Goal: Task Accomplishment & Management: Manage account settings

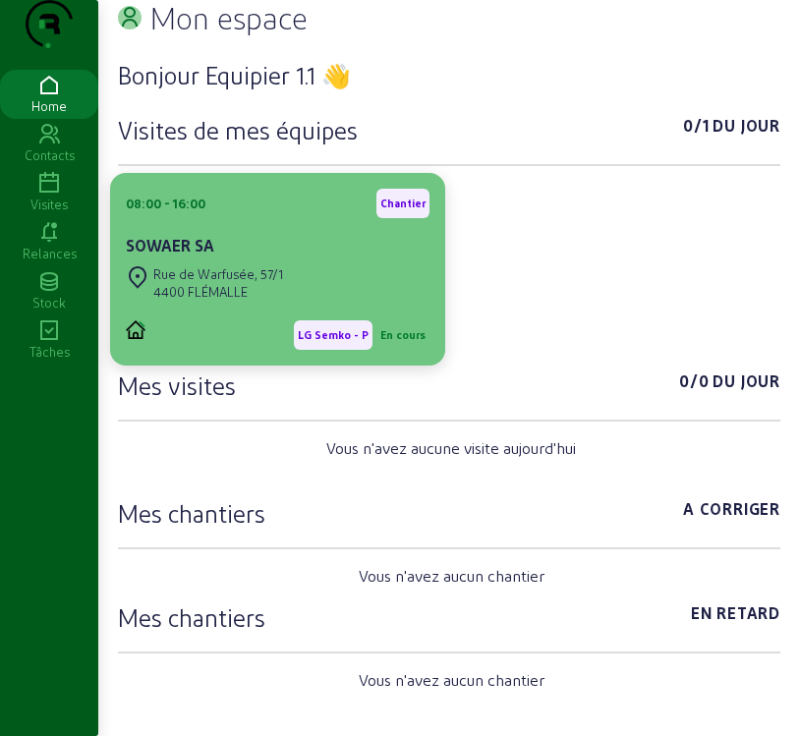
click at [241, 261] on div "SOWAER SA" at bounding box center [278, 248] width 304 height 28
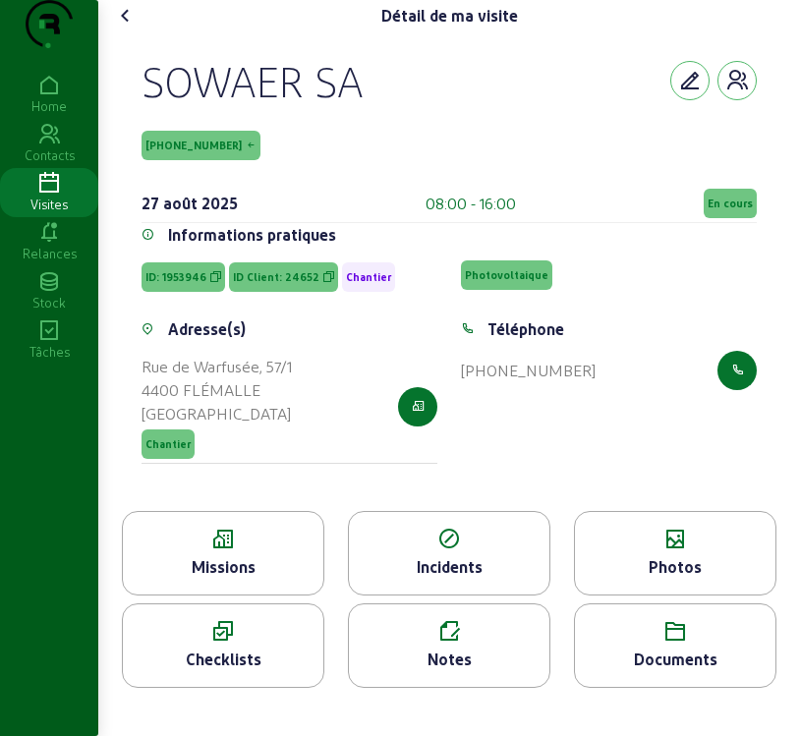
drag, startPoint x: 345, startPoint y: 478, endPoint x: 659, endPoint y: 365, distance: 334.2
click at [659, 341] on div "Téléphone" at bounding box center [609, 329] width 296 height 24
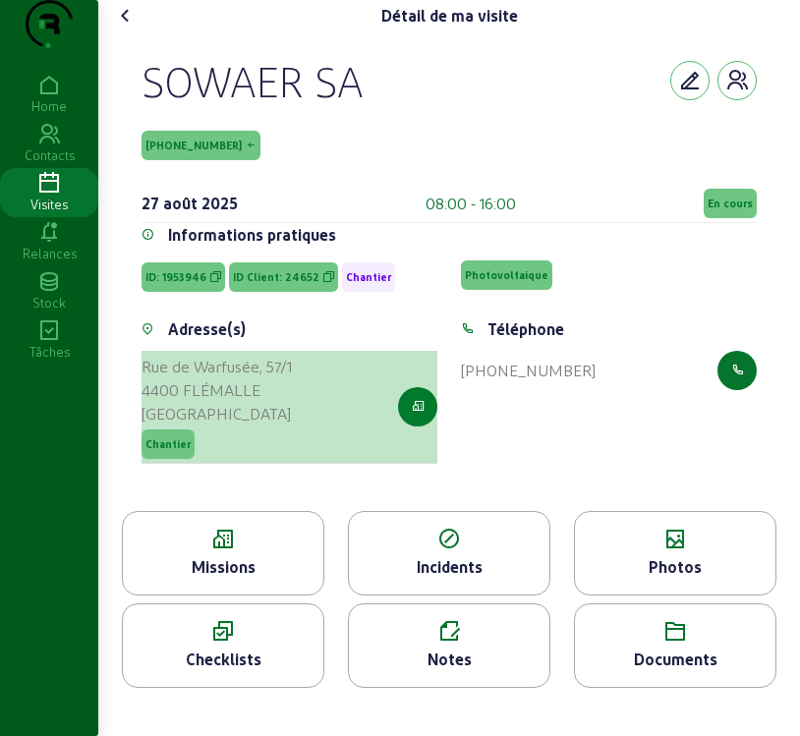
click at [413, 416] on icon "button" at bounding box center [418, 407] width 13 height 18
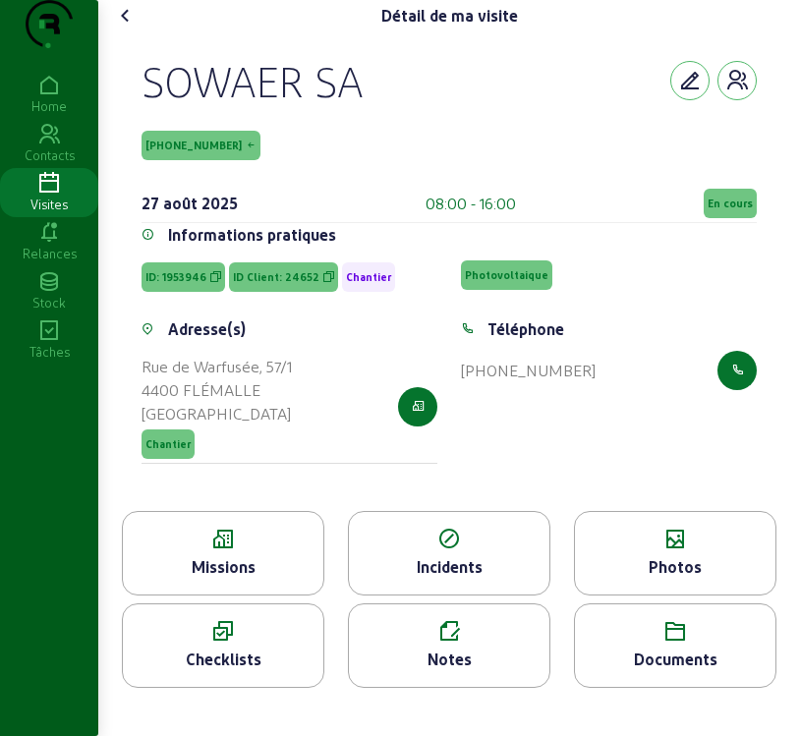
click at [274, 551] on icon at bounding box center [223, 540] width 201 height 24
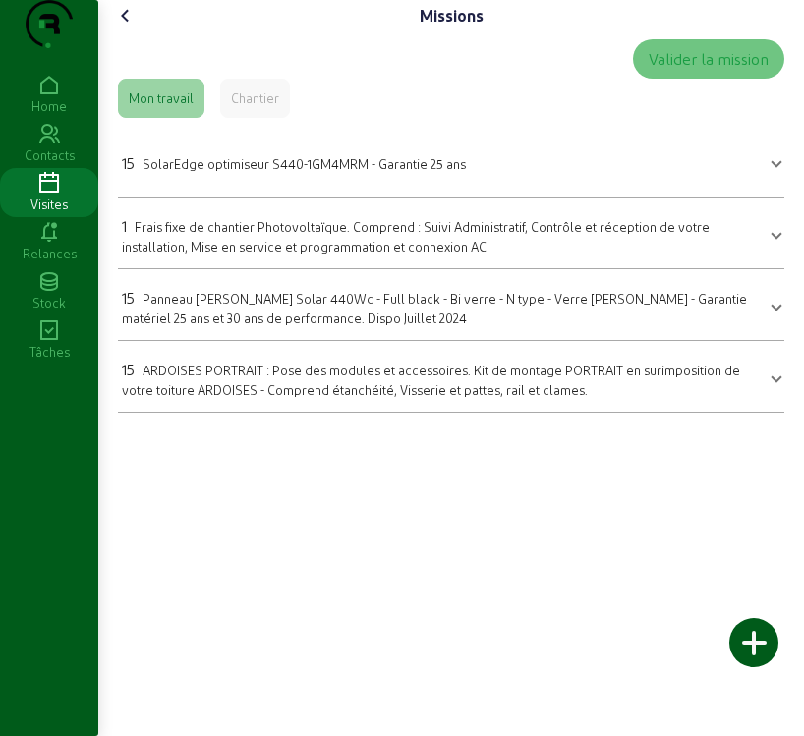
click at [587, 175] on mat-panel-title "15 SolarEdge optimiseur S440-1GM4MRM - Garantie 25 ans" at bounding box center [439, 161] width 635 height 28
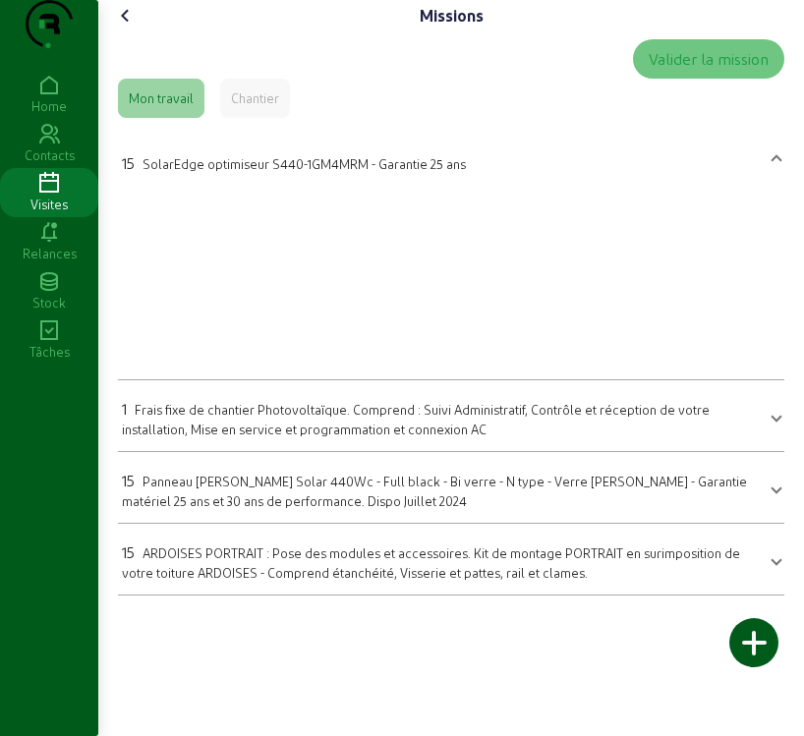
click at [587, 175] on mat-panel-title "15 SolarEdge optimiseur S440-1GM4MRM - Garantie 25 ans" at bounding box center [439, 161] width 635 height 28
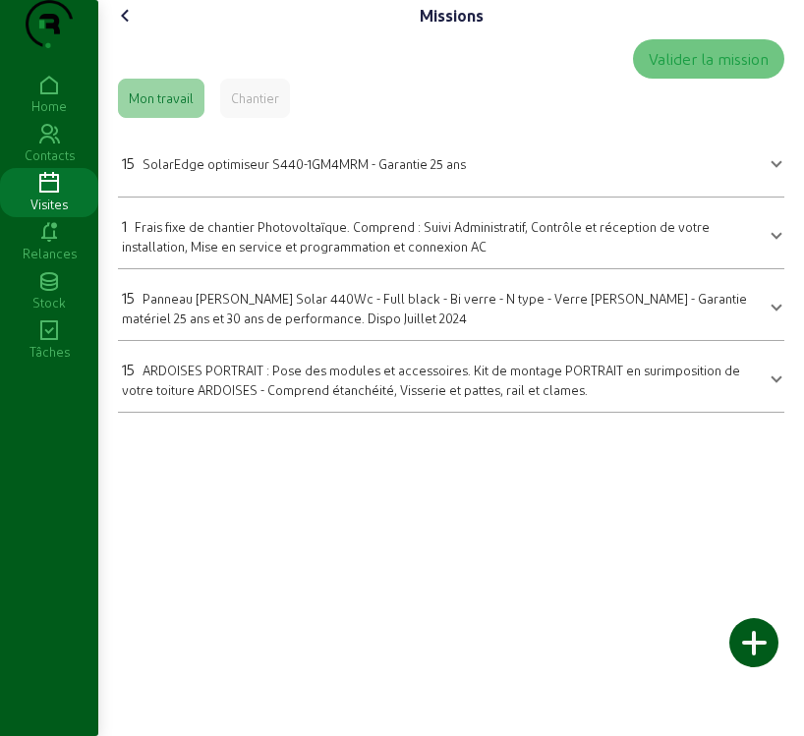
click at [602, 175] on mat-panel-title "15 SolarEdge optimiseur S440-1GM4MRM - Garantie 25 ans" at bounding box center [439, 161] width 635 height 28
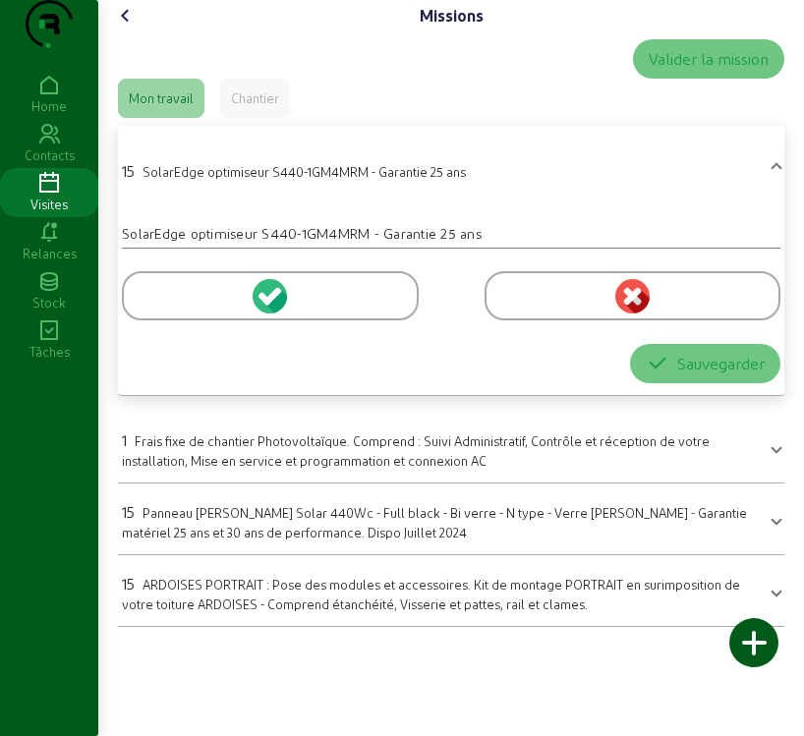
click at [263, 314] on circle at bounding box center [270, 296] width 34 height 34
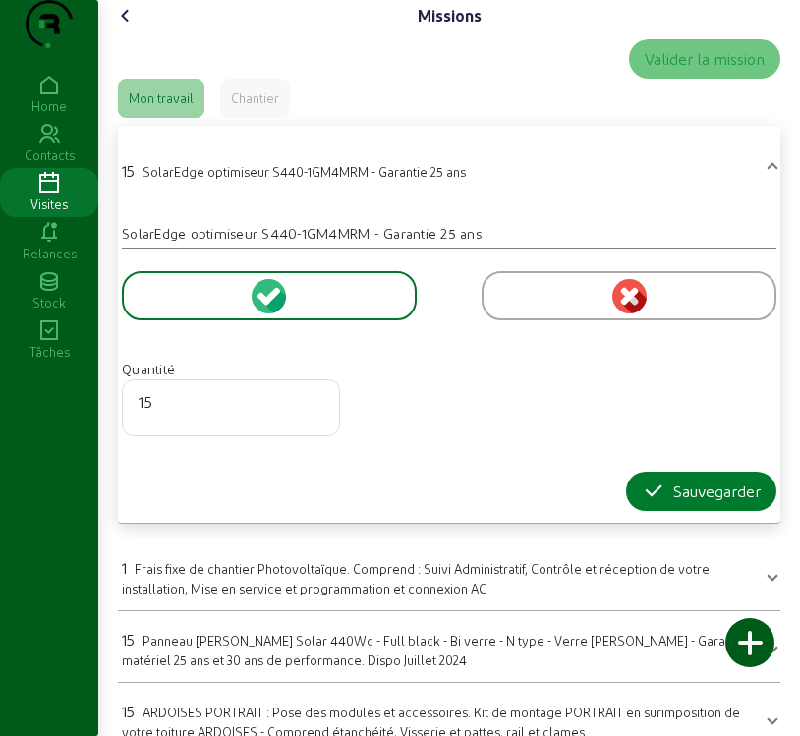
click at [720, 503] on div "Sauvegarder" at bounding box center [701, 492] width 119 height 24
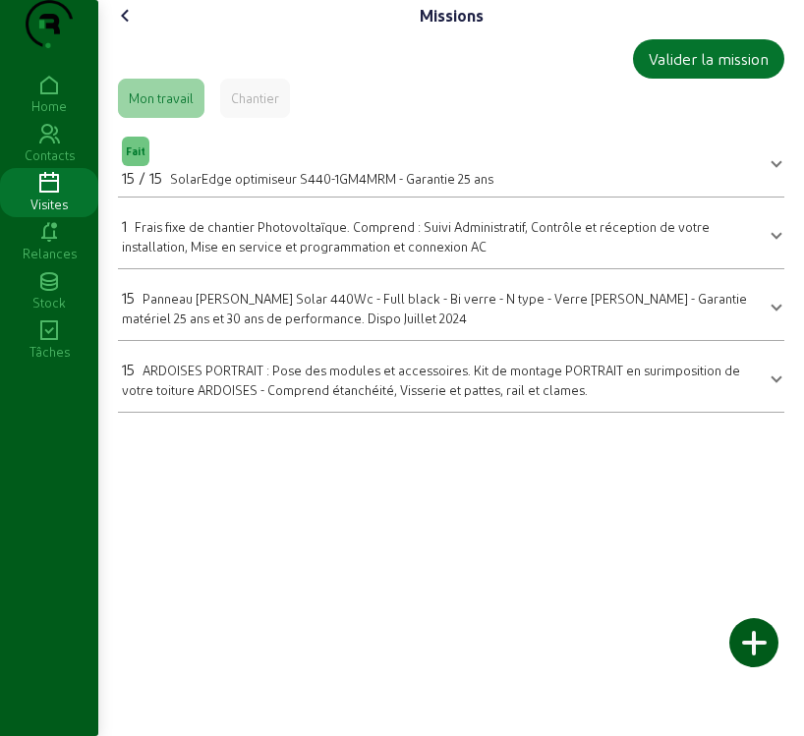
click at [427, 327] on div "15 Panneau [PERSON_NAME] Solar 440Wc - Full black - Bi verre - N type - Verre […" at bounding box center [439, 306] width 635 height 41
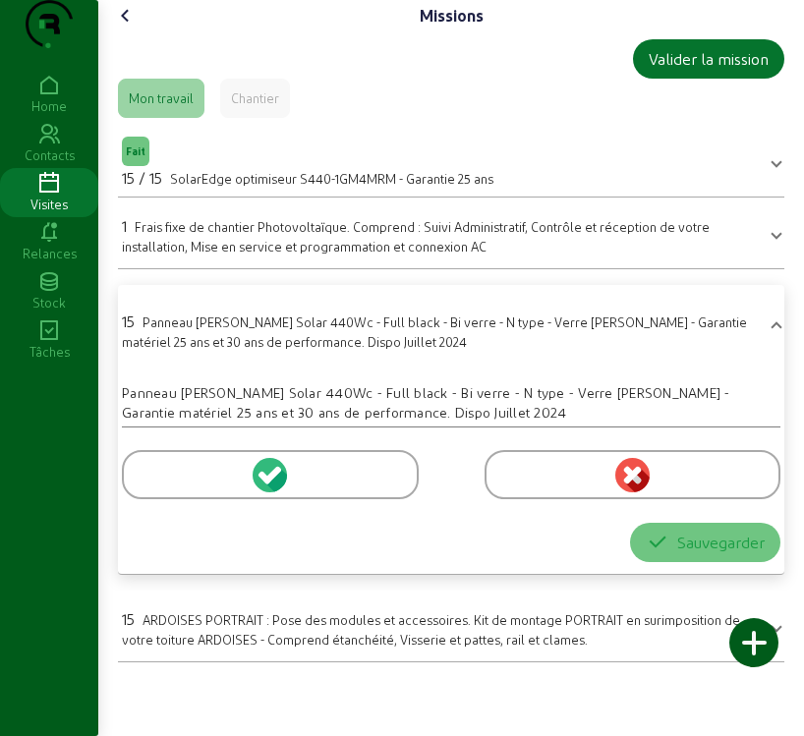
click at [267, 492] on circle at bounding box center [270, 475] width 34 height 34
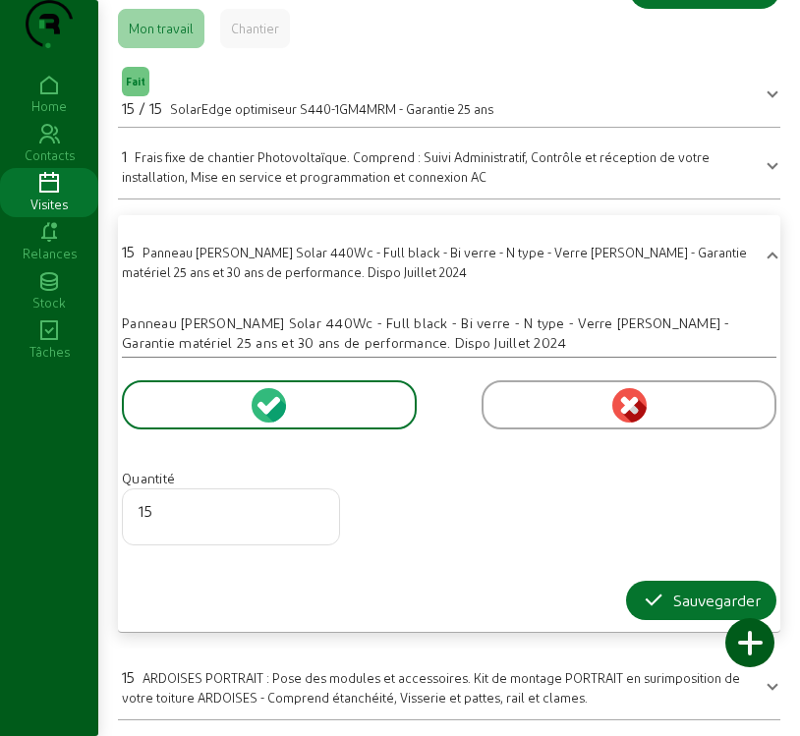
scroll to position [109, 0]
click at [709, 598] on div "Sauvegarder" at bounding box center [701, 601] width 119 height 24
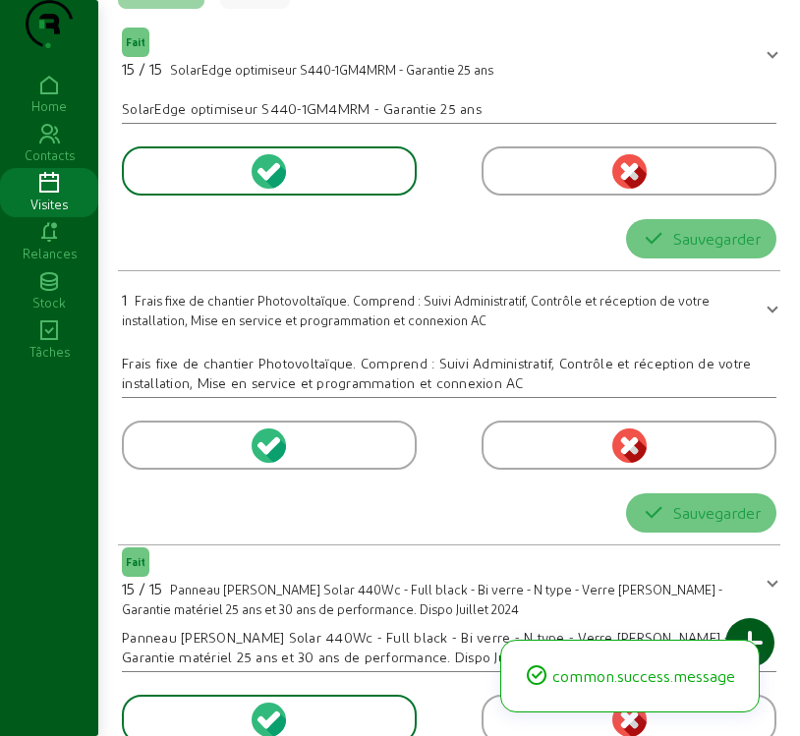
scroll to position [0, 0]
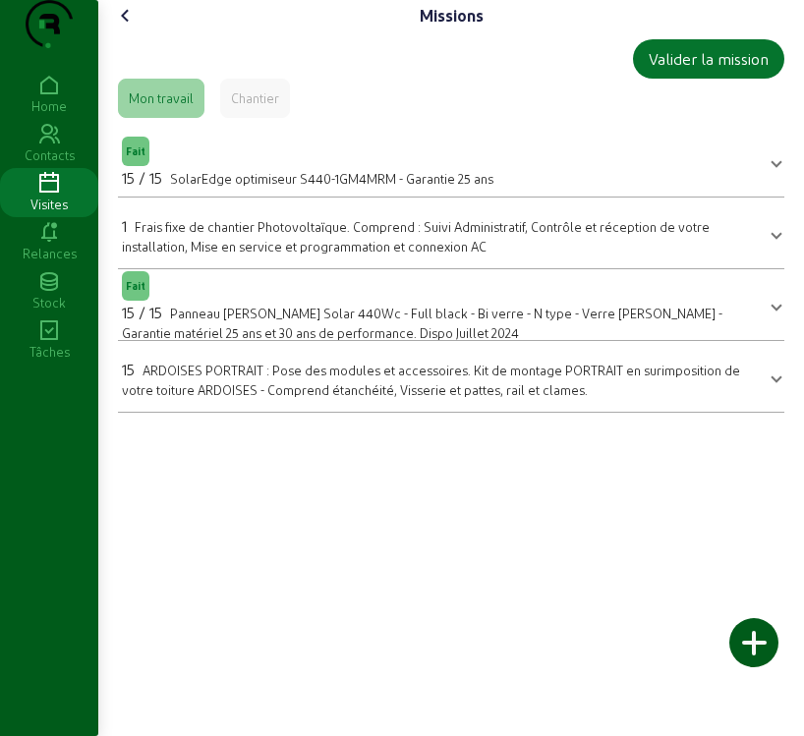
click at [271, 397] on span "ARDOISES PORTRAIT : Pose des modules et accessoires. Kit de montage PORTRAIT en…" at bounding box center [431, 380] width 618 height 34
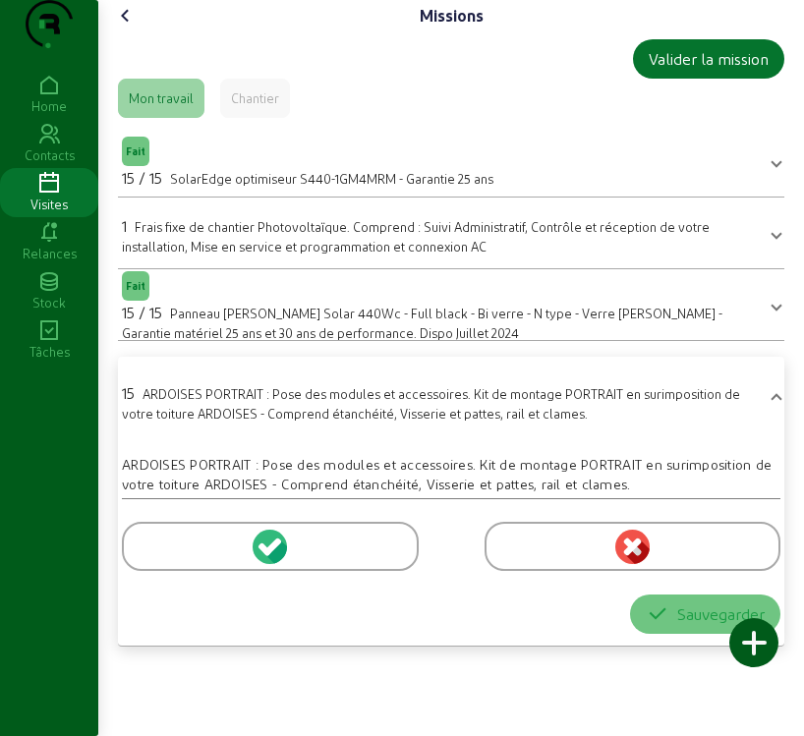
click at [313, 571] on div at bounding box center [270, 546] width 297 height 49
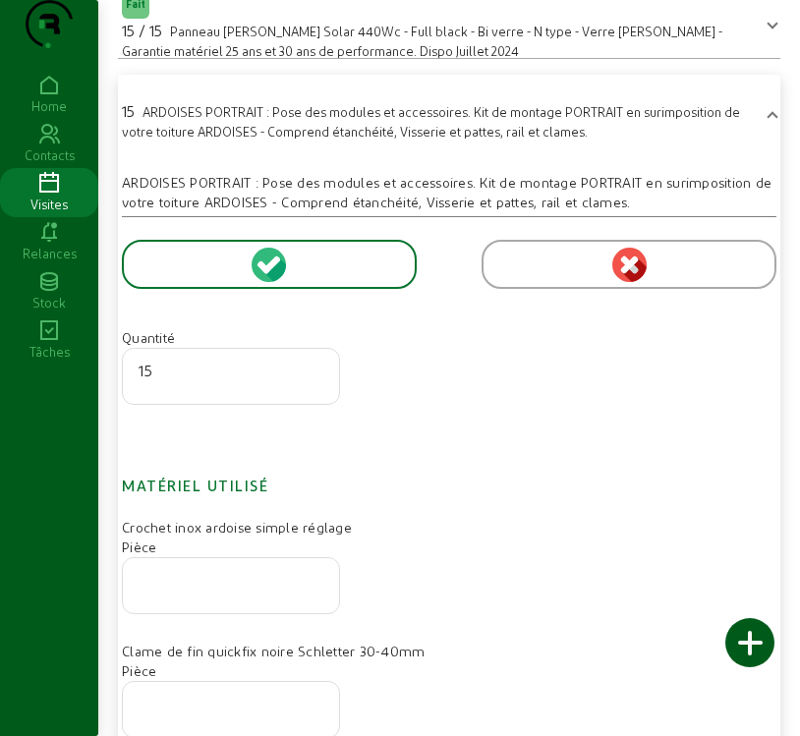
scroll to position [295, 0]
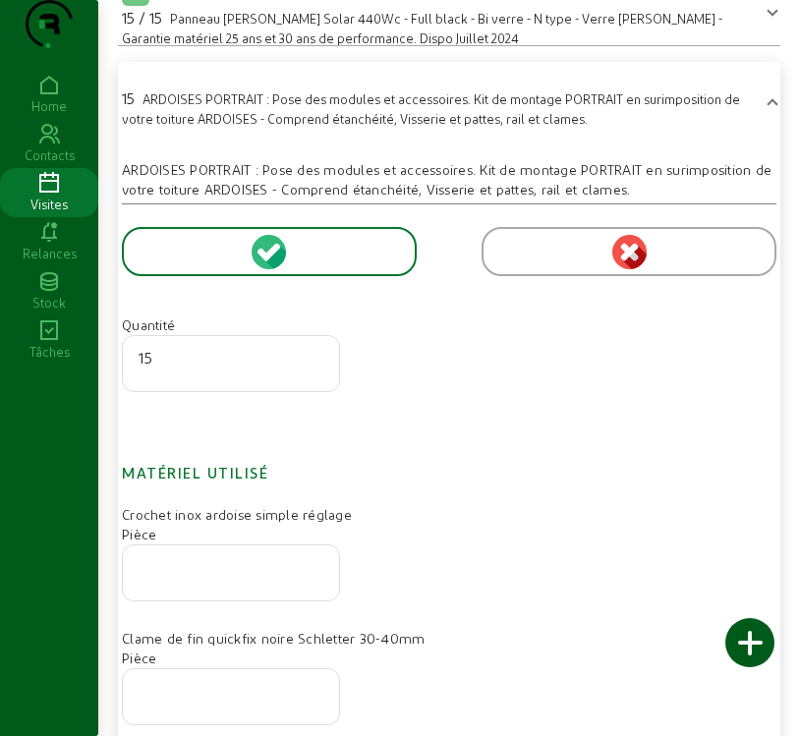
click at [164, 579] on input "number" at bounding box center [231, 567] width 185 height 24
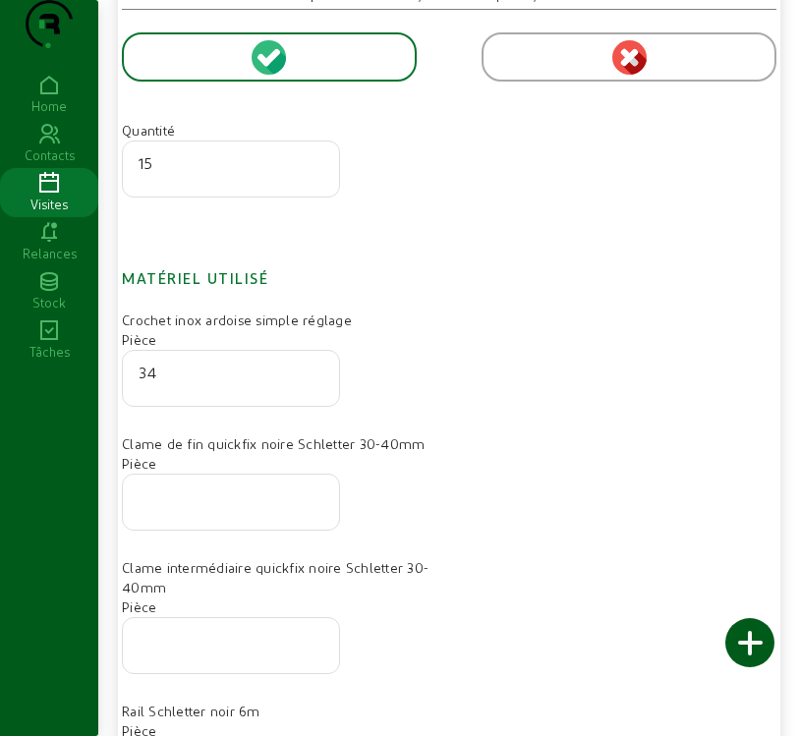
scroll to position [491, 0]
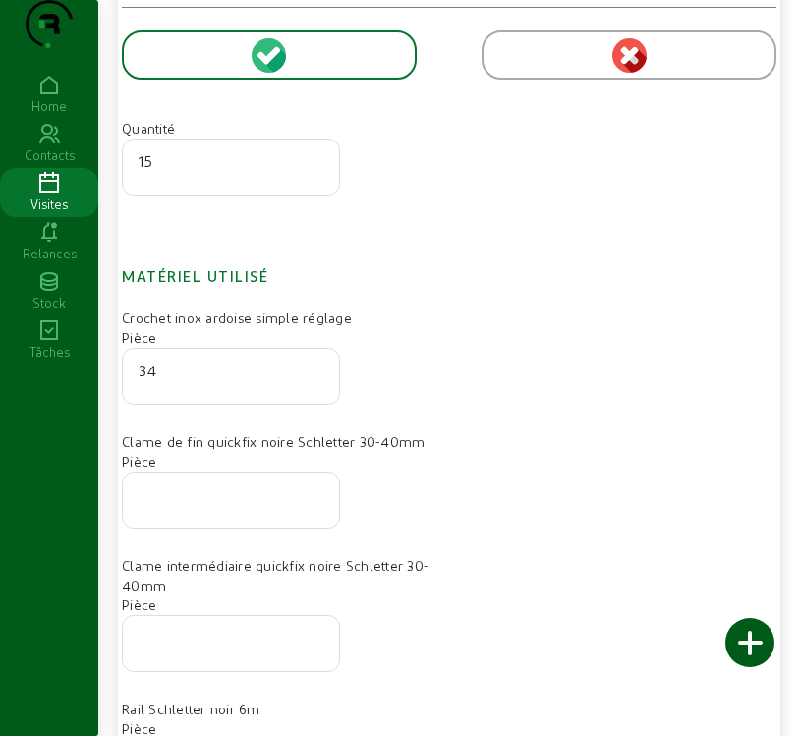
type input "34"
click at [253, 528] on div at bounding box center [231, 500] width 185 height 55
type input "20"
click at [216, 650] on input "number" at bounding box center [231, 638] width 185 height 24
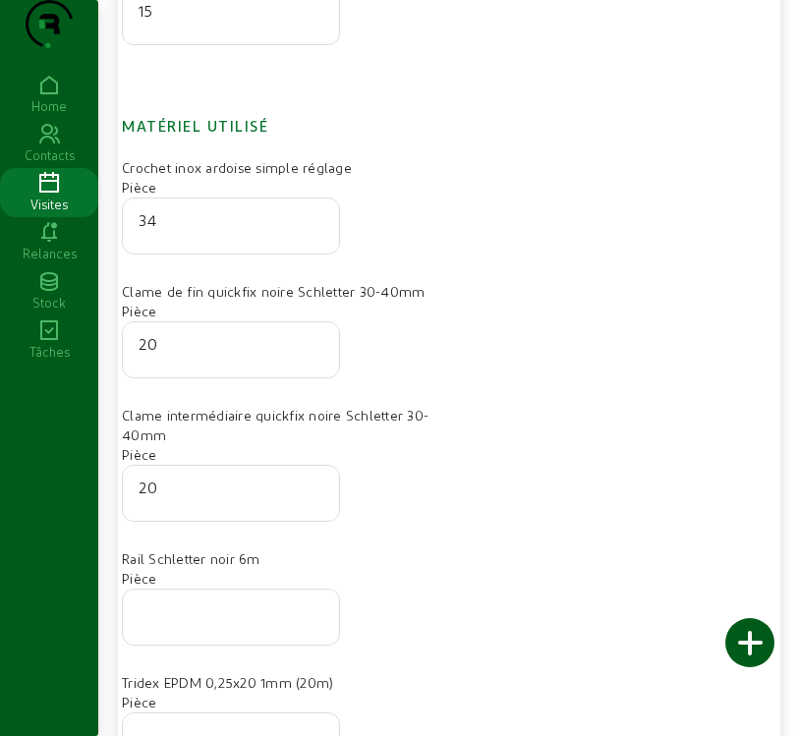
scroll to position [688, 0]
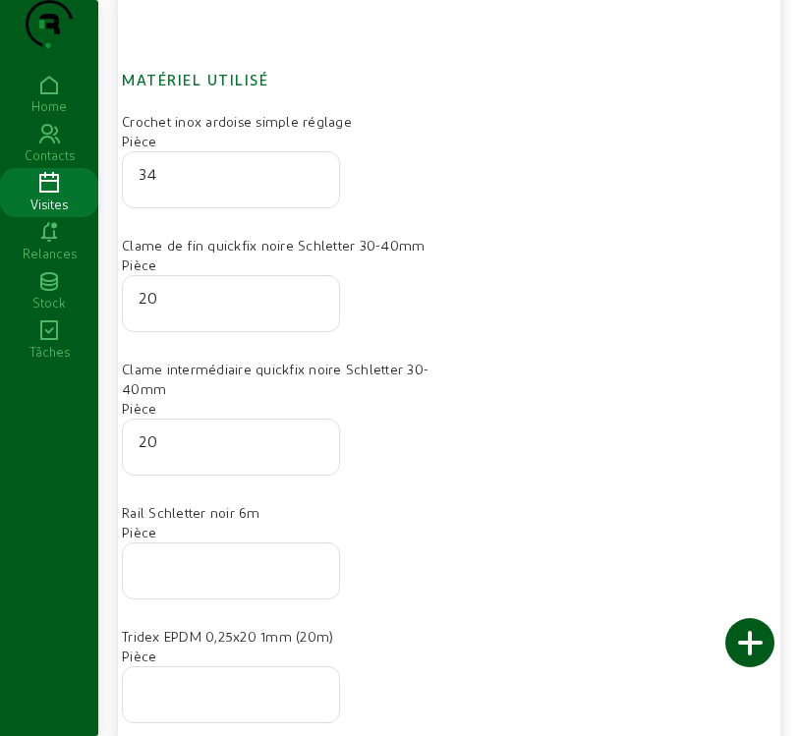
type input "20"
click at [221, 577] on input "number" at bounding box center [231, 565] width 185 height 24
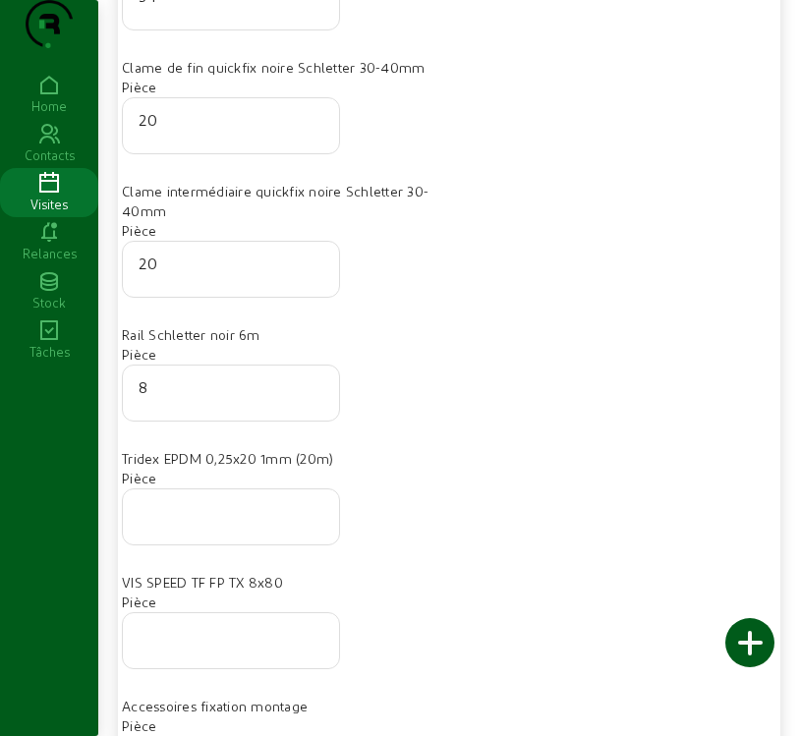
scroll to position [885, 0]
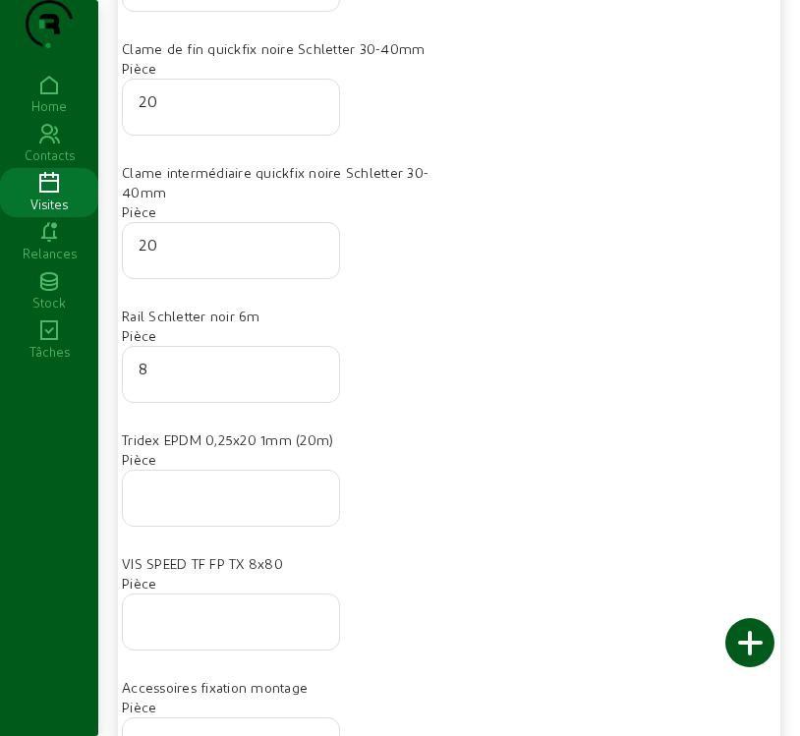
type input "8"
click at [175, 504] on input "number" at bounding box center [231, 493] width 185 height 24
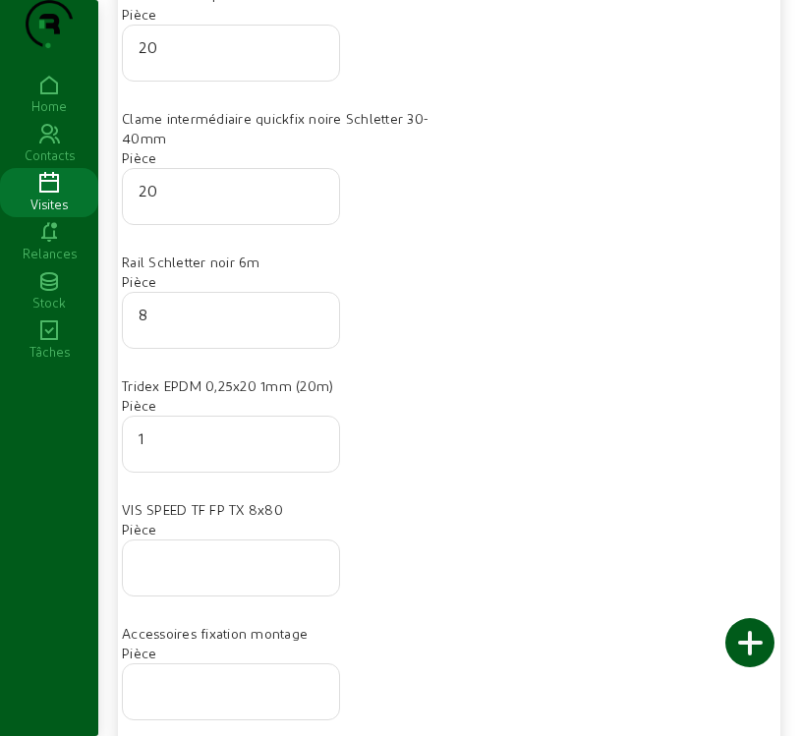
scroll to position [983, 0]
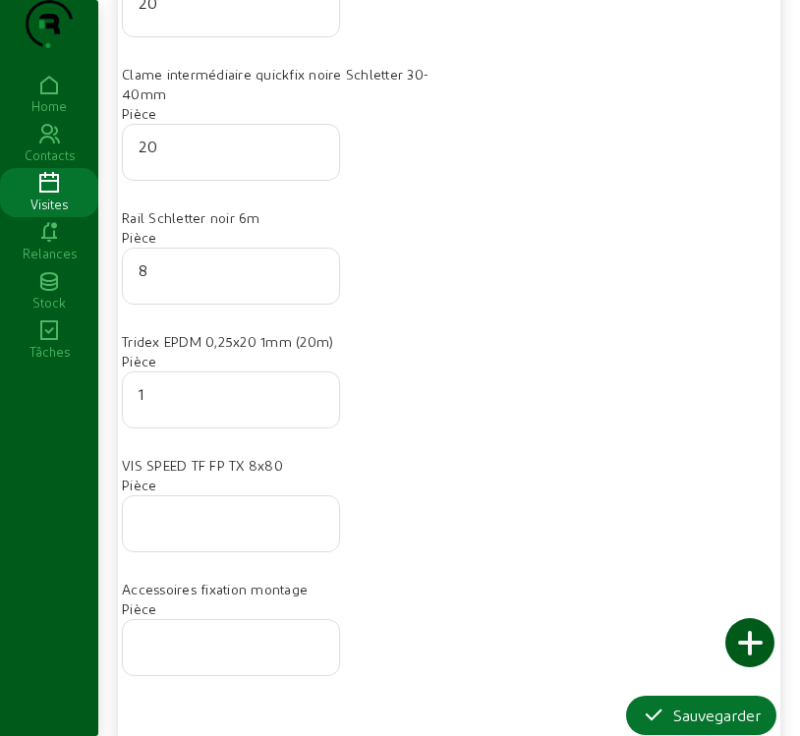
type input "1"
click at [189, 530] on input "number" at bounding box center [231, 518] width 185 height 24
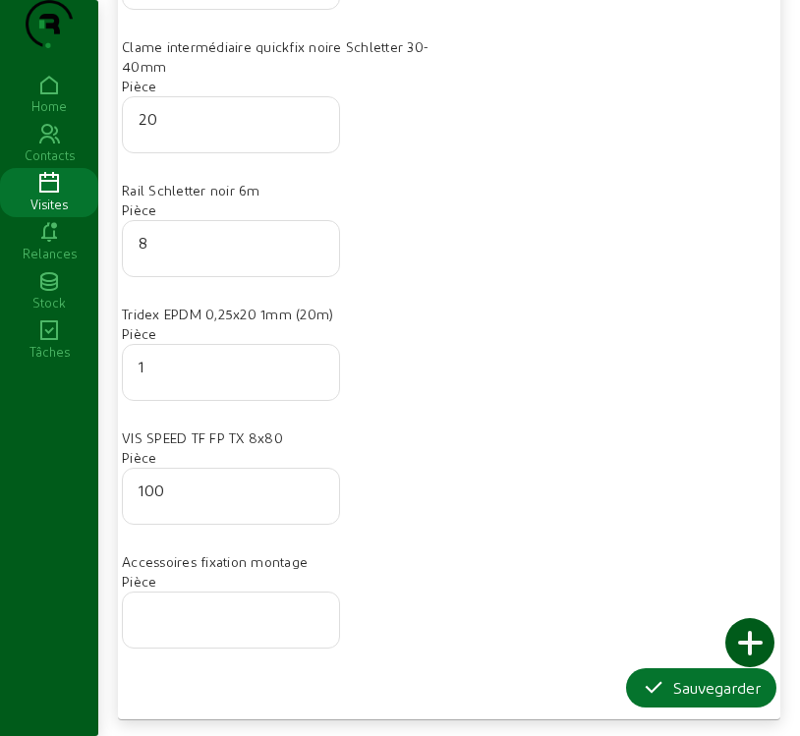
scroll to position [1050, 0]
type input "100"
click at [682, 699] on div "Sauvegarder" at bounding box center [701, 688] width 119 height 24
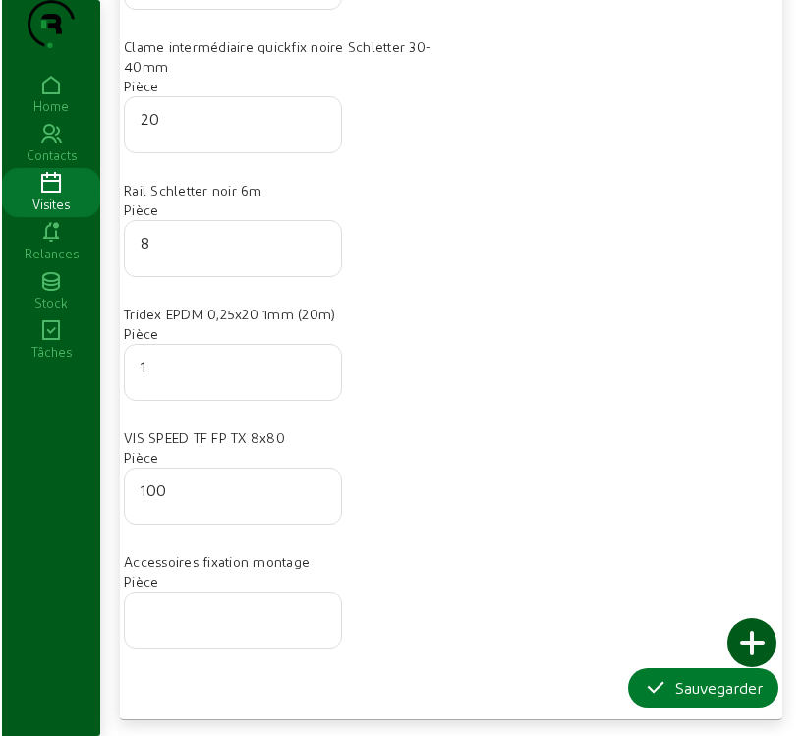
scroll to position [0, 0]
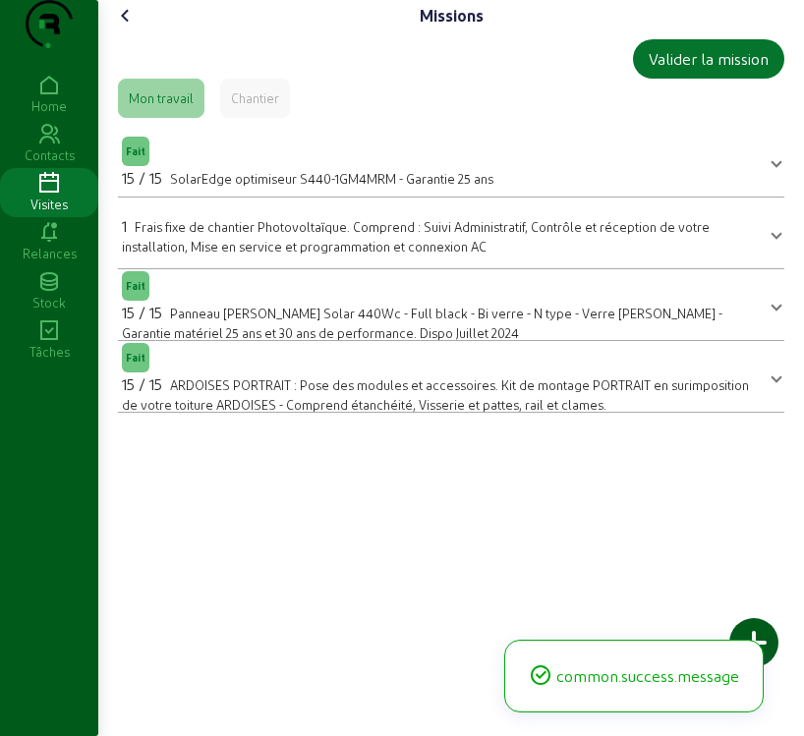
click at [770, 641] on div at bounding box center [753, 642] width 49 height 49
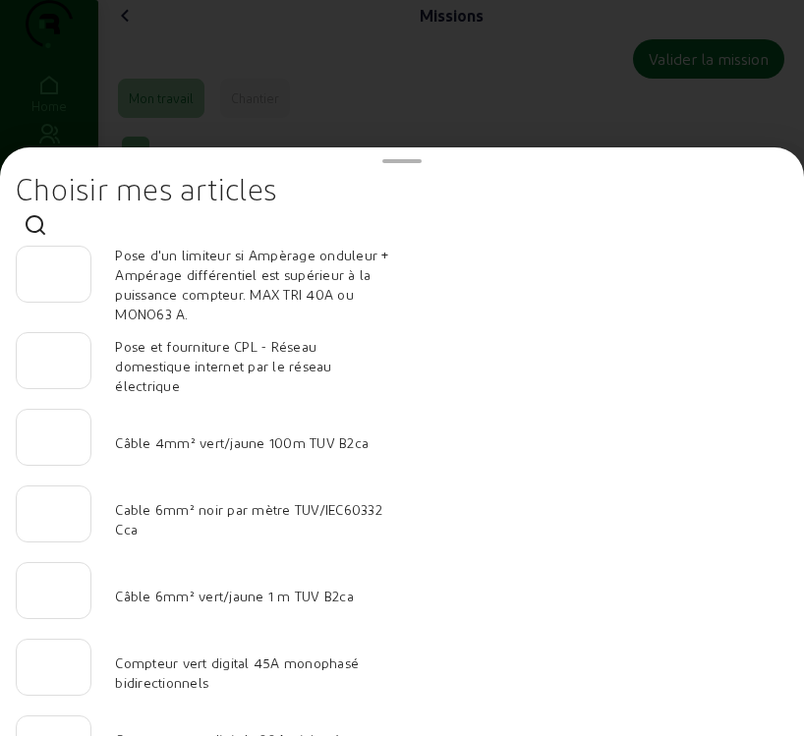
click at [54, 443] on input "number" at bounding box center [53, 432] width 42 height 24
type input "1"
type input "2"
click at [58, 520] on input "number" at bounding box center [53, 508] width 42 height 24
type input "40"
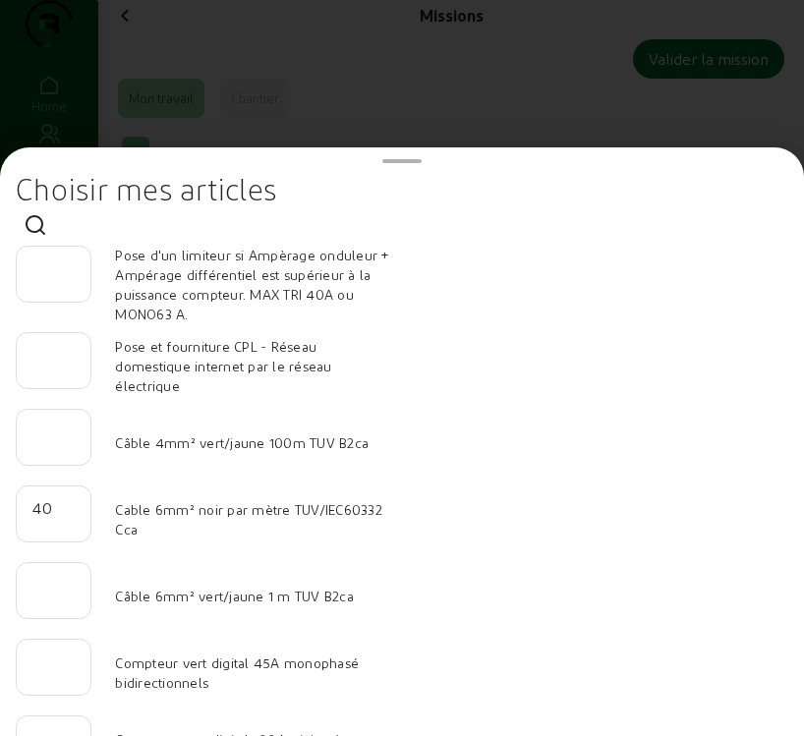
click at [54, 597] on input "number" at bounding box center [53, 585] width 42 height 24
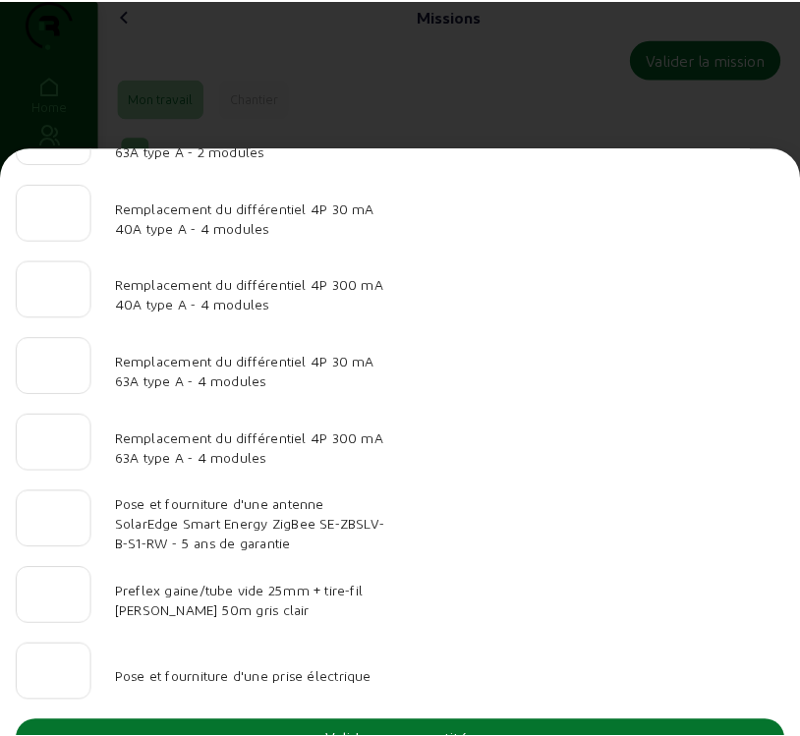
scroll to position [2035, 0]
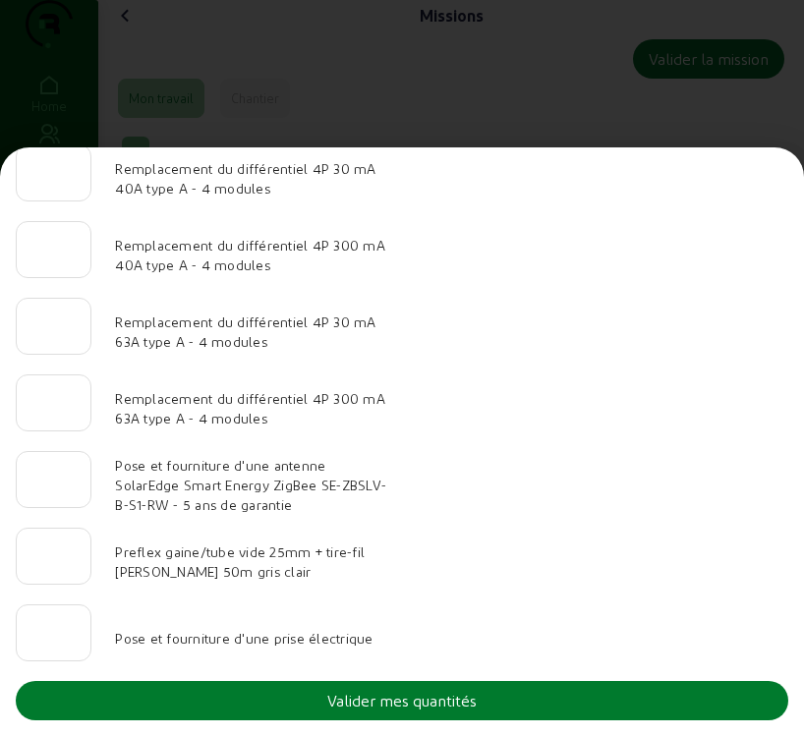
type input "20"
click at [483, 710] on button "Valider mes quantités" at bounding box center [402, 700] width 773 height 39
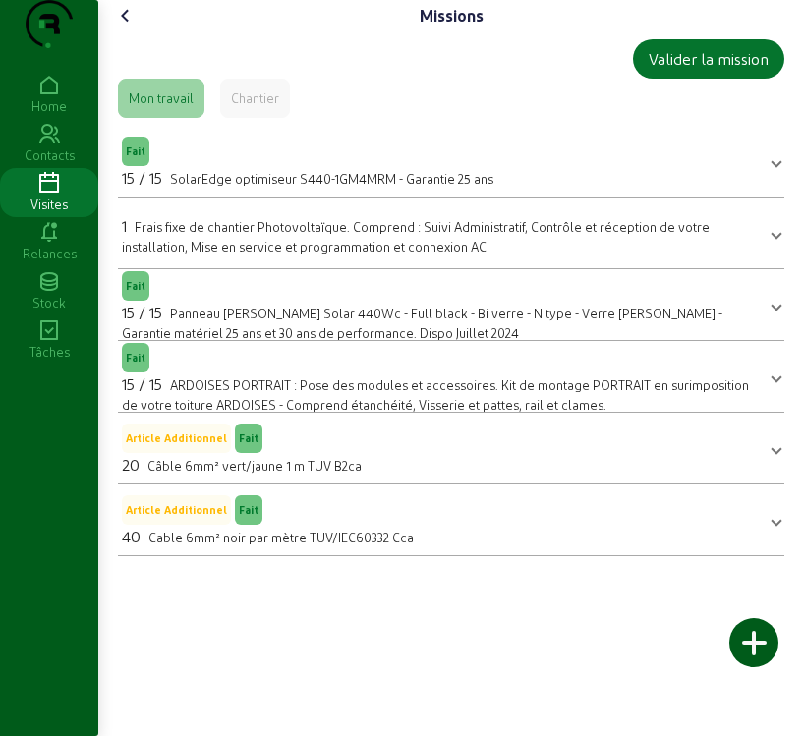
click at [127, 28] on icon at bounding box center [126, 16] width 24 height 24
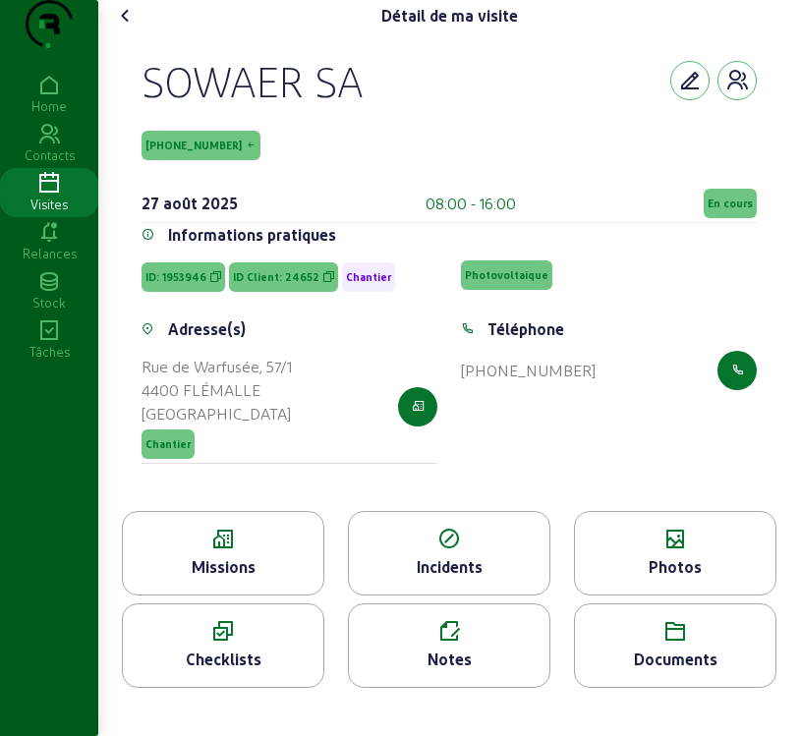
click at [662, 551] on icon at bounding box center [675, 540] width 201 height 24
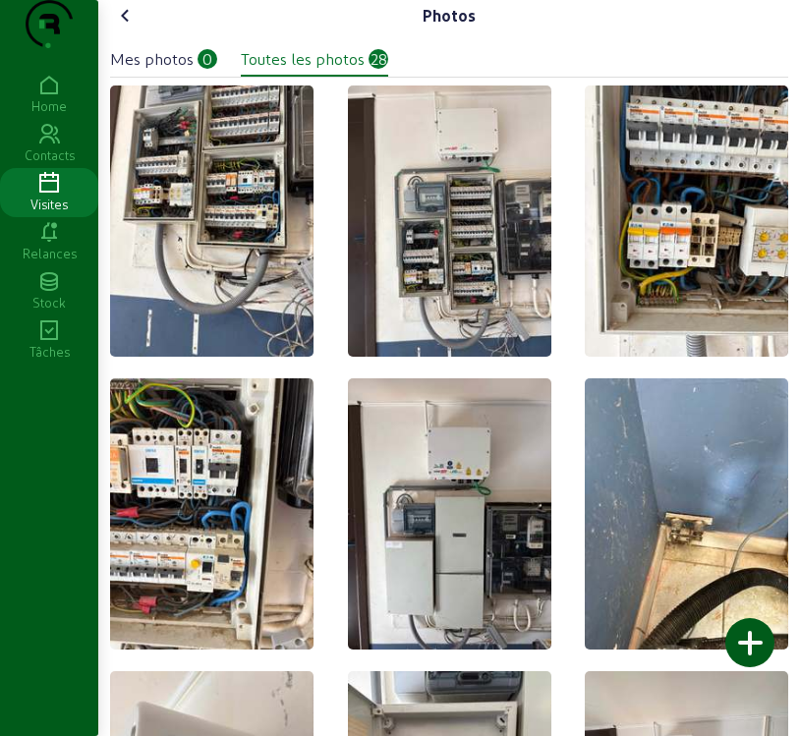
click at [179, 71] on div "Mes photos" at bounding box center [152, 59] width 84 height 24
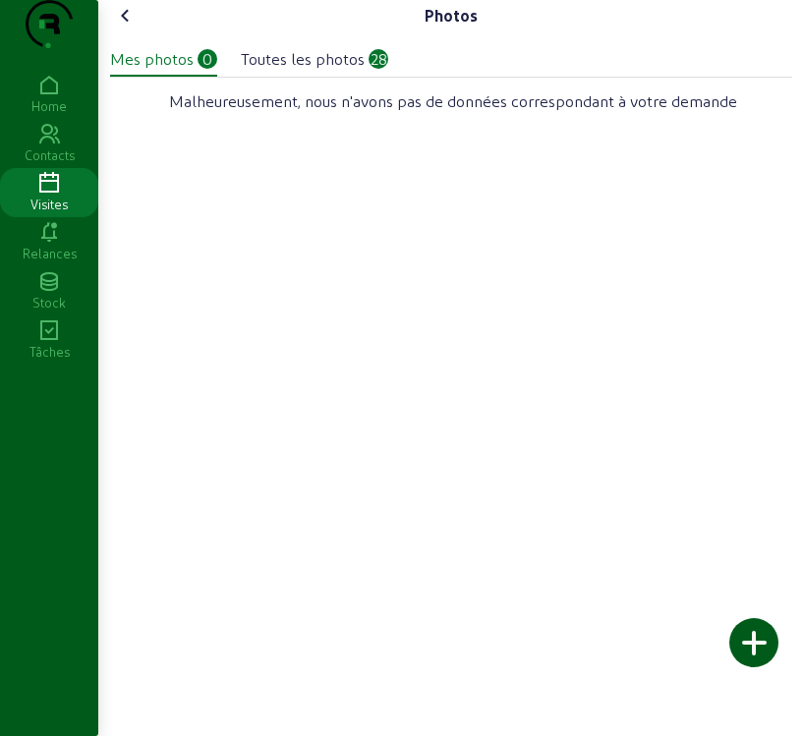
click at [748, 651] on div at bounding box center [753, 642] width 49 height 49
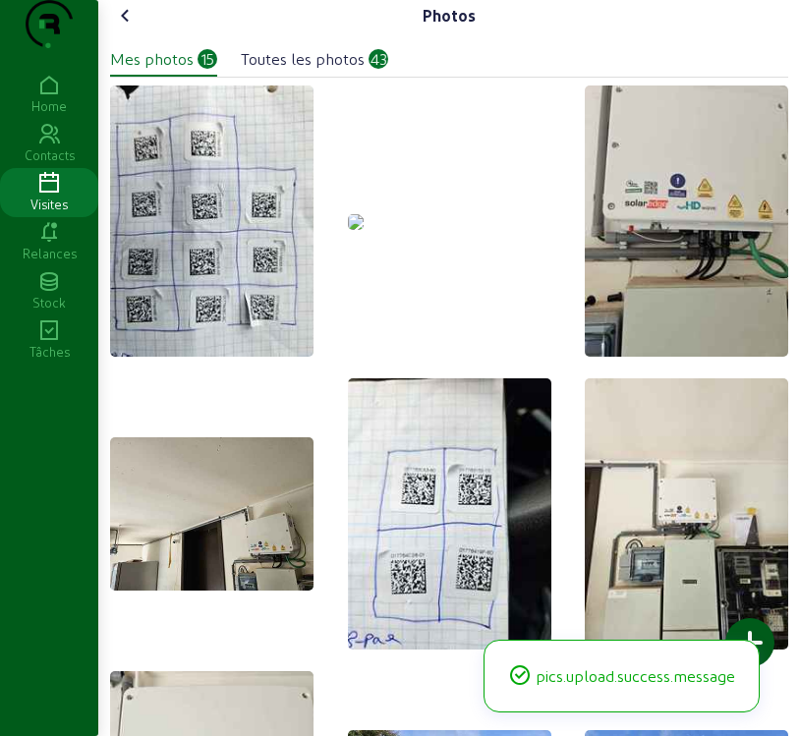
click at [364, 230] on img at bounding box center [356, 222] width 16 height 16
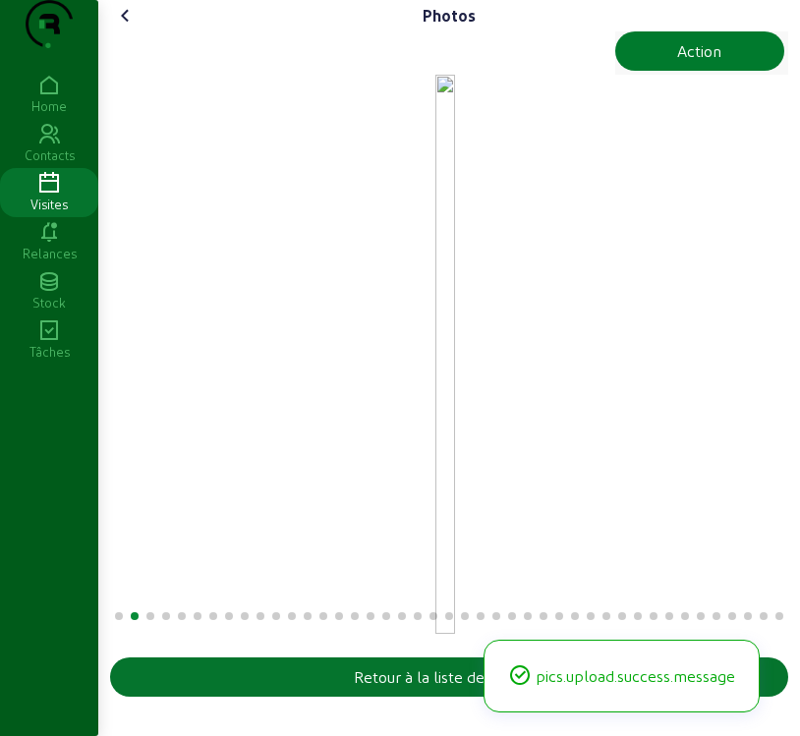
click at [720, 71] on button "Action" at bounding box center [700, 50] width 170 height 39
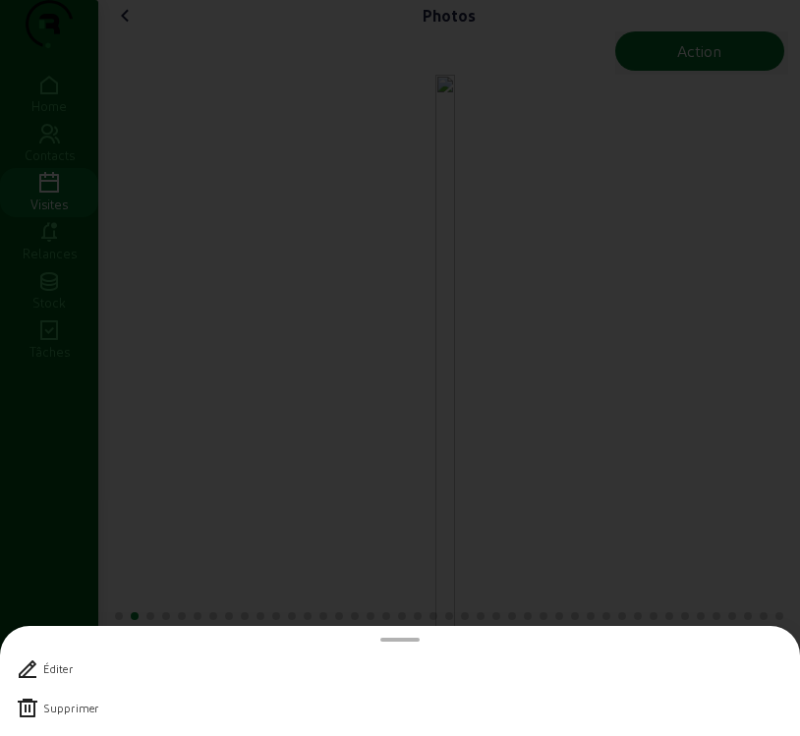
click at [32, 705] on icon at bounding box center [28, 709] width 24 height 24
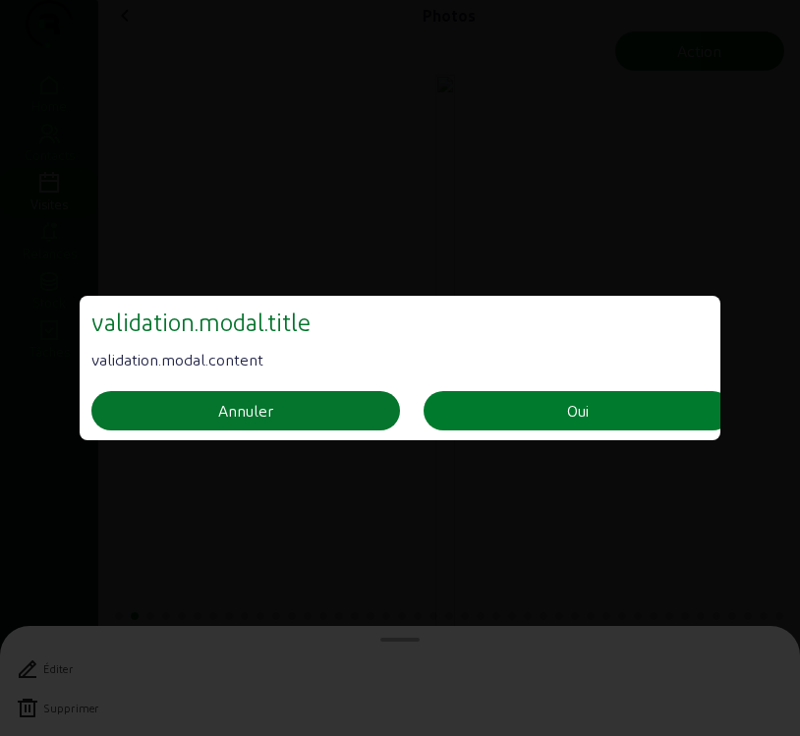
click at [569, 411] on div "Oui" at bounding box center [578, 411] width 22 height 24
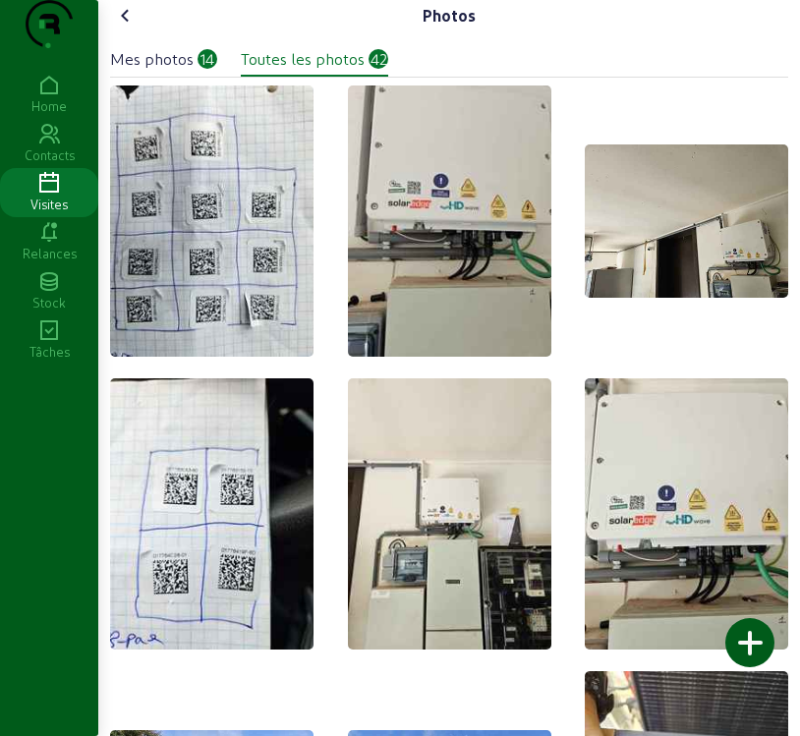
click at [126, 28] on icon at bounding box center [126, 16] width 24 height 24
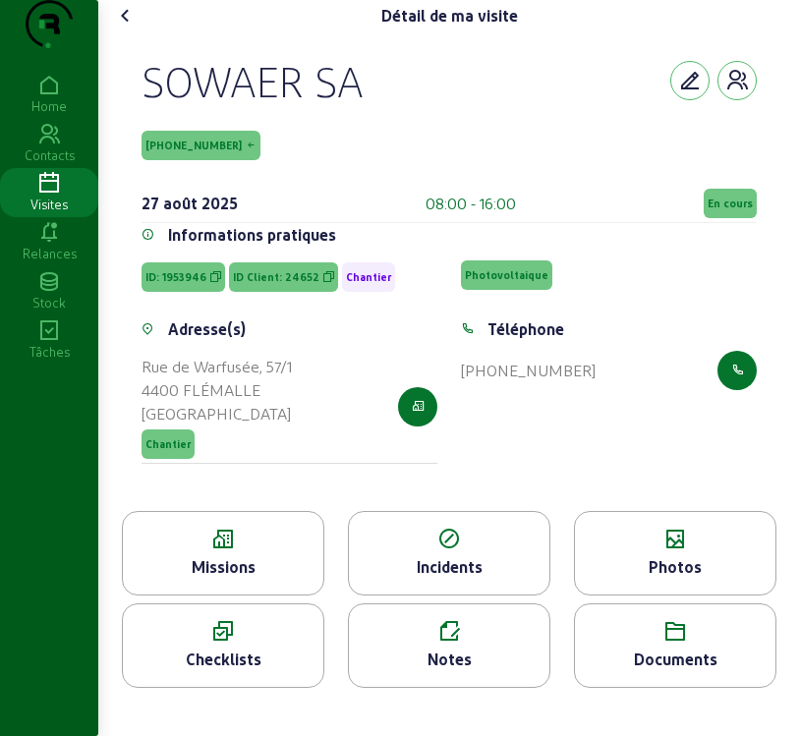
click at [666, 294] on div "Photovoltaique" at bounding box center [608, 275] width 319 height 37
click at [723, 210] on span "En cours" at bounding box center [730, 204] width 45 height 14
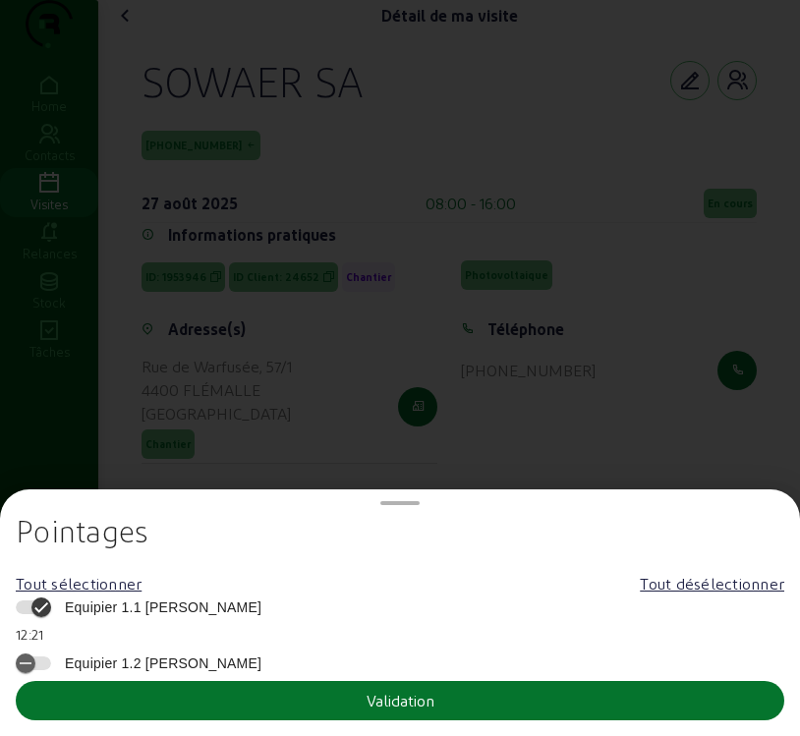
click at [165, 601] on span "Equipier 1.1 [PERSON_NAME]" at bounding box center [158, 608] width 206 height 20
click at [51, 601] on button "Equipier 1.1 [PERSON_NAME]" at bounding box center [33, 608] width 35 height 14
click at [213, 709] on button "Validation" at bounding box center [400, 700] width 769 height 39
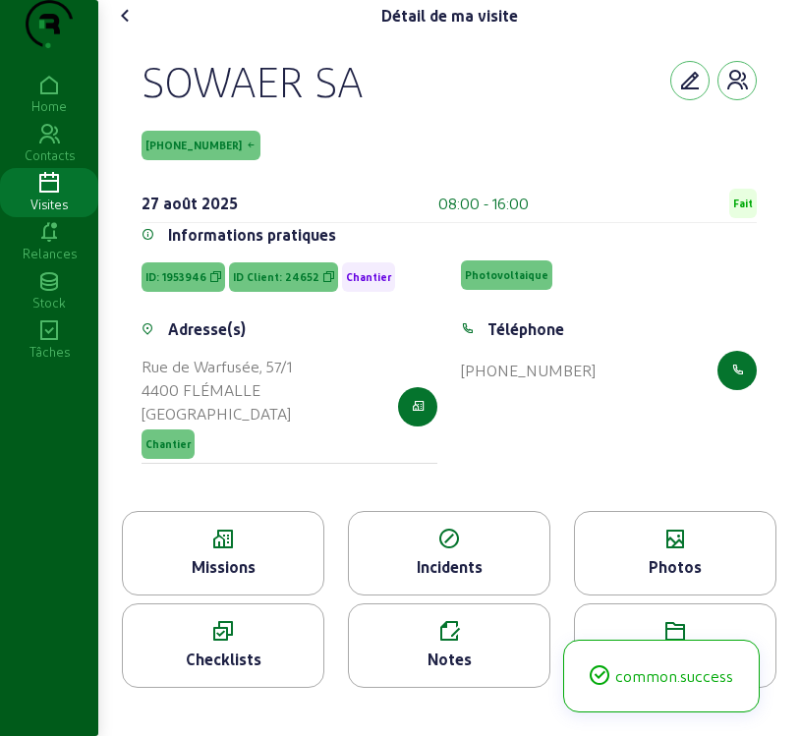
click at [262, 551] on icon at bounding box center [223, 540] width 201 height 24
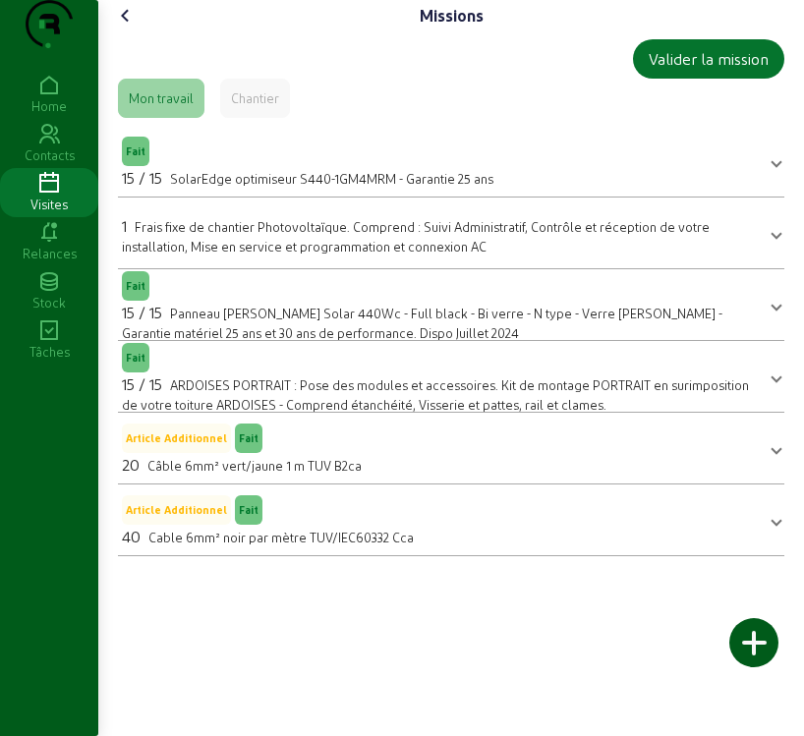
click at [124, 28] on icon at bounding box center [126, 16] width 24 height 24
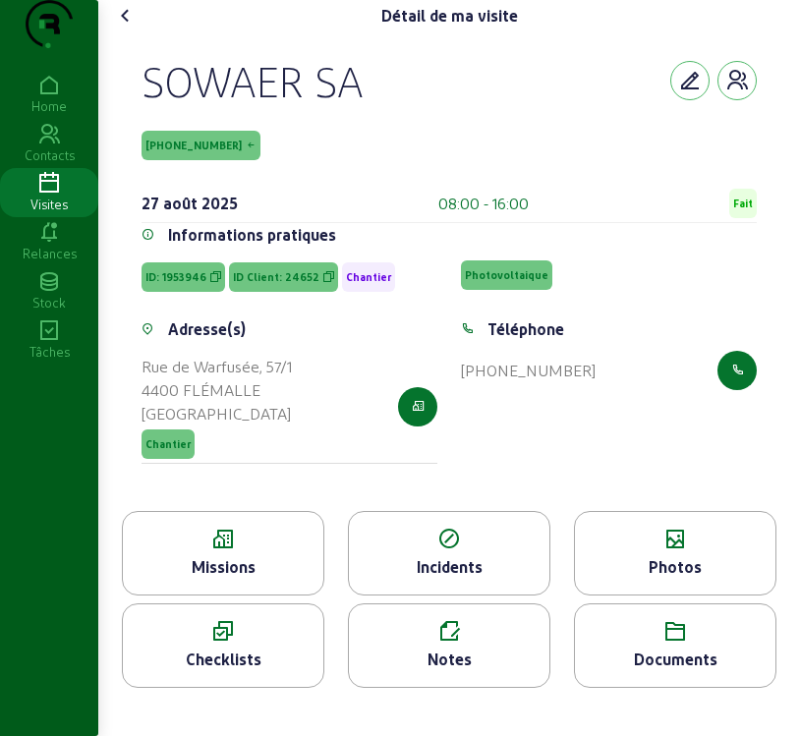
click at [123, 28] on icon at bounding box center [126, 16] width 24 height 24
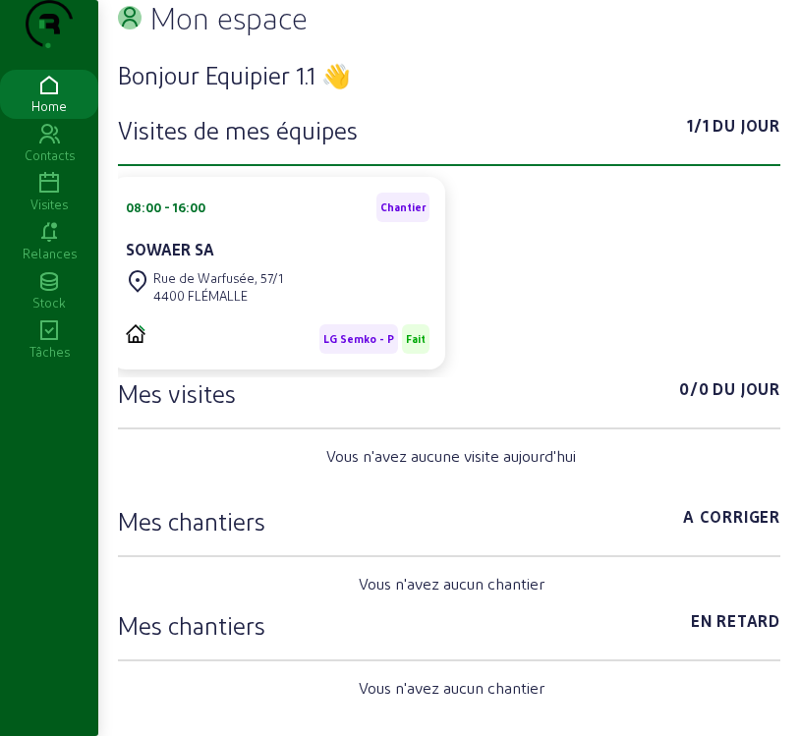
click at [48, 213] on div "Visites" at bounding box center [49, 205] width 98 height 18
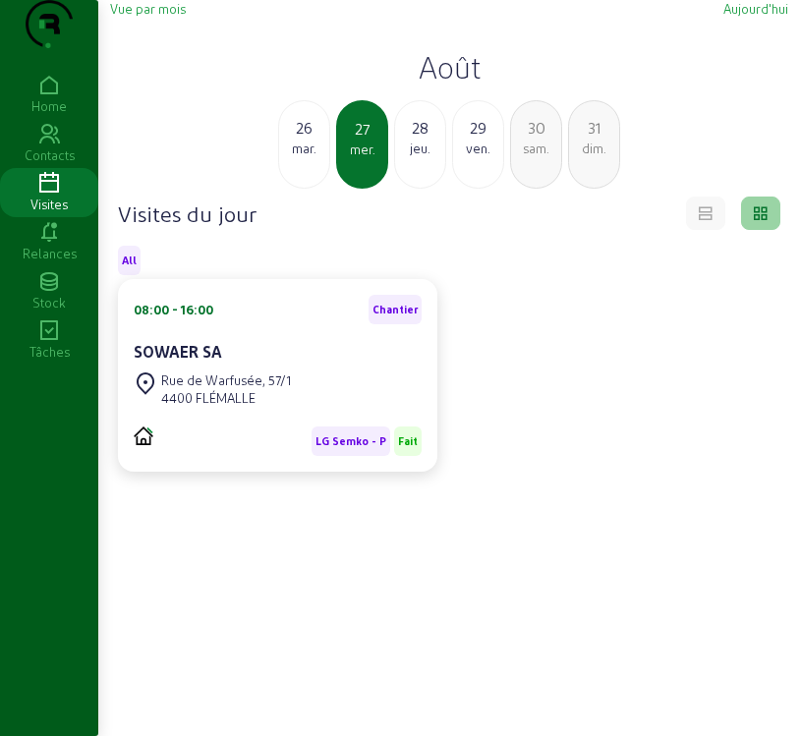
click at [150, 16] on span "Vue par mois" at bounding box center [148, 8] width 76 height 15
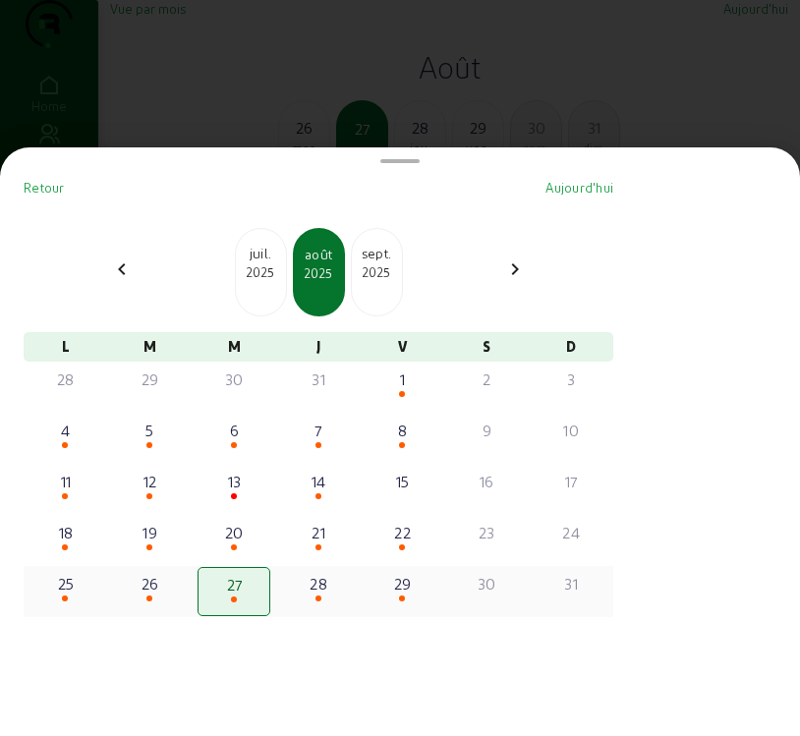
click at [330, 596] on div "28" at bounding box center [318, 584] width 69 height 24
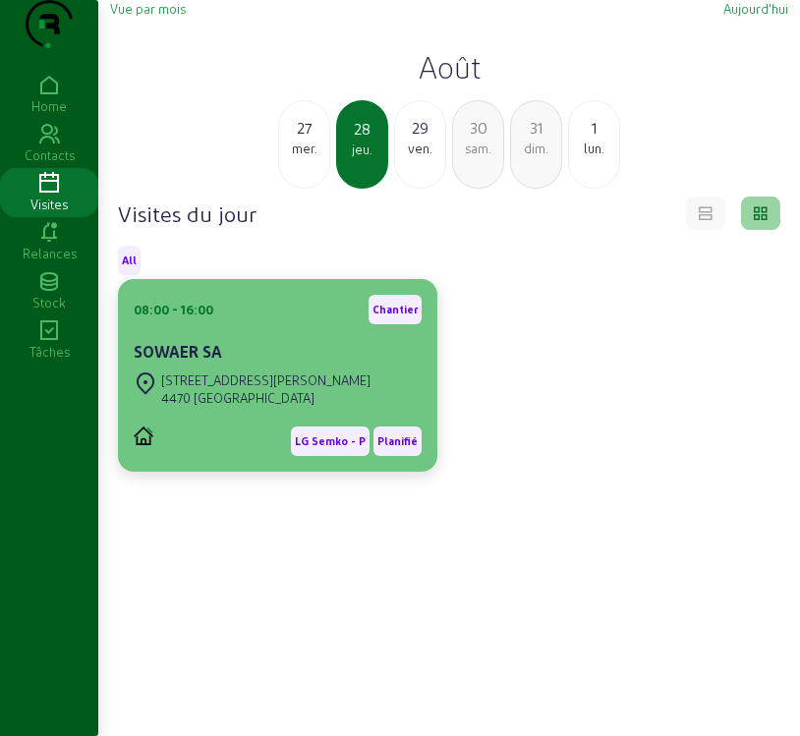
click at [368, 411] on div "[STREET_ADDRESS][PERSON_NAME]" at bounding box center [278, 389] width 288 height 43
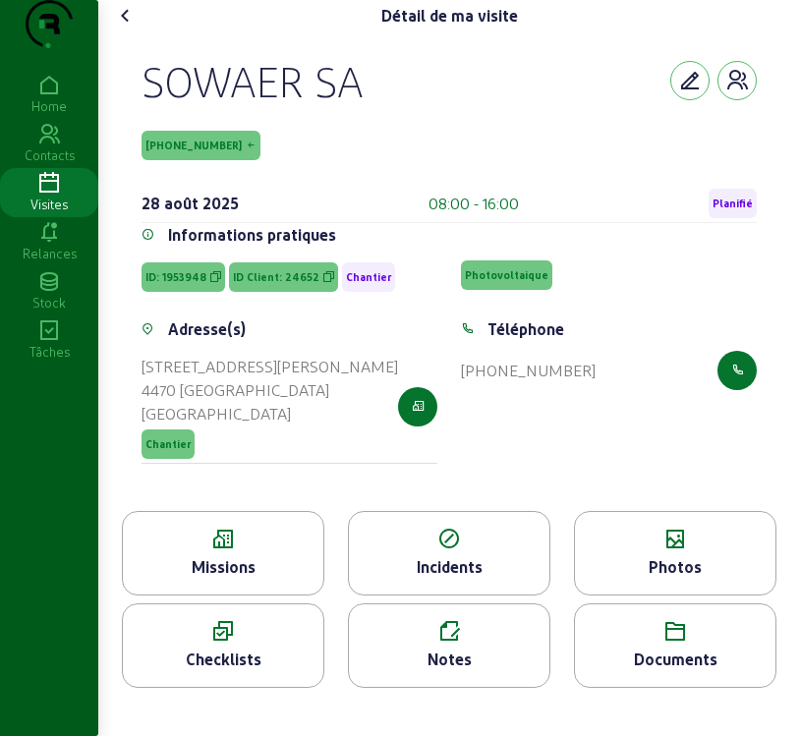
click at [255, 579] on div "Missions" at bounding box center [223, 567] width 201 height 24
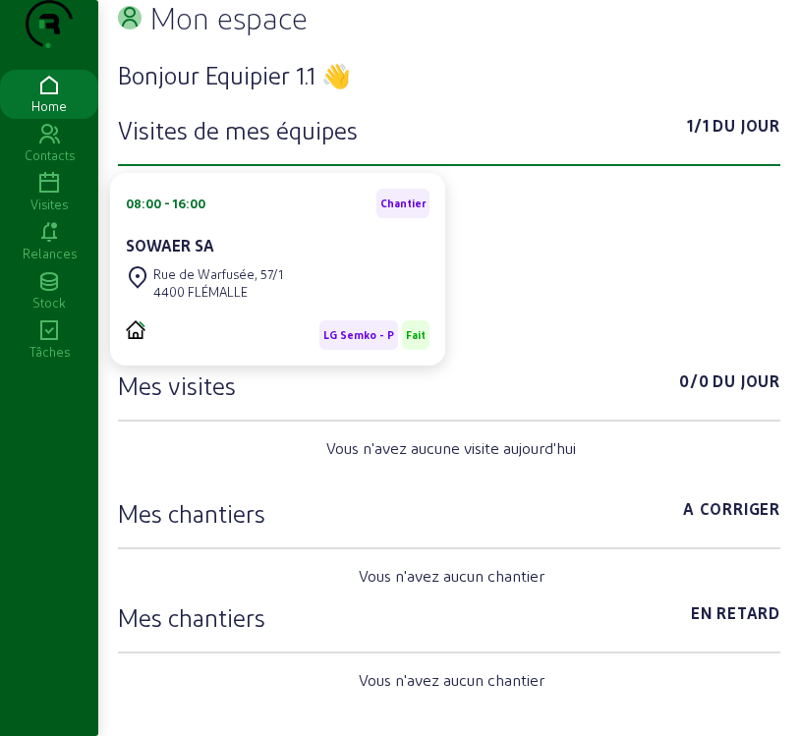
click at [53, 97] on icon at bounding box center [49, 86] width 98 height 24
click at [50, 196] on icon at bounding box center [49, 184] width 98 height 24
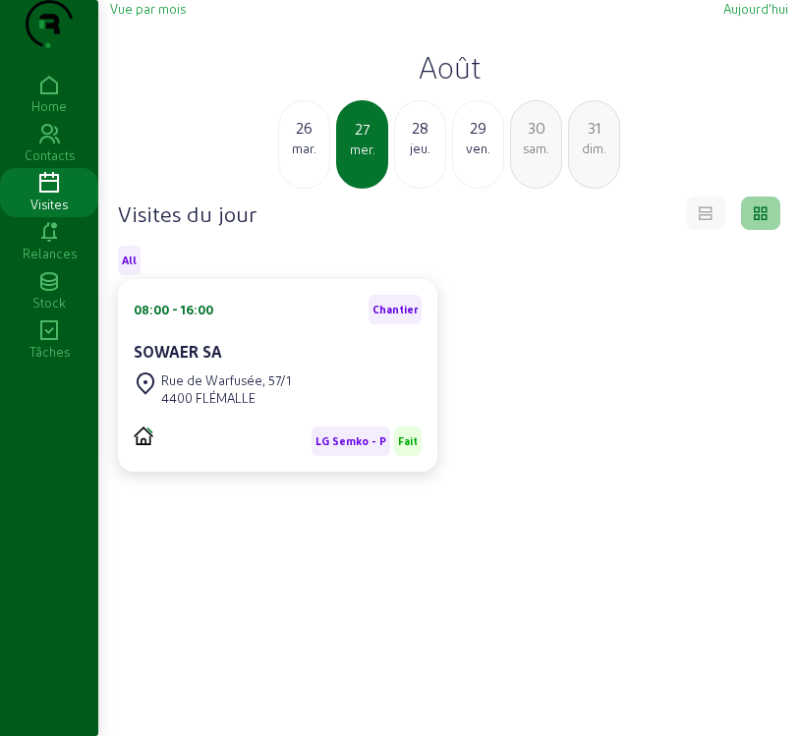
click at [140, 16] on span "Vue par mois" at bounding box center [148, 8] width 76 height 15
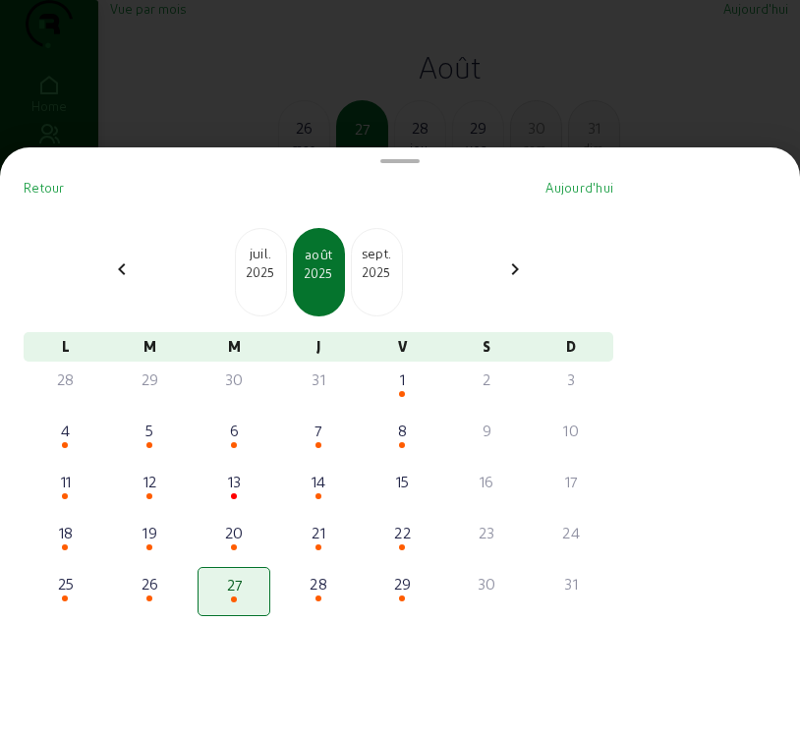
click at [389, 281] on div "2025" at bounding box center [377, 272] width 50 height 18
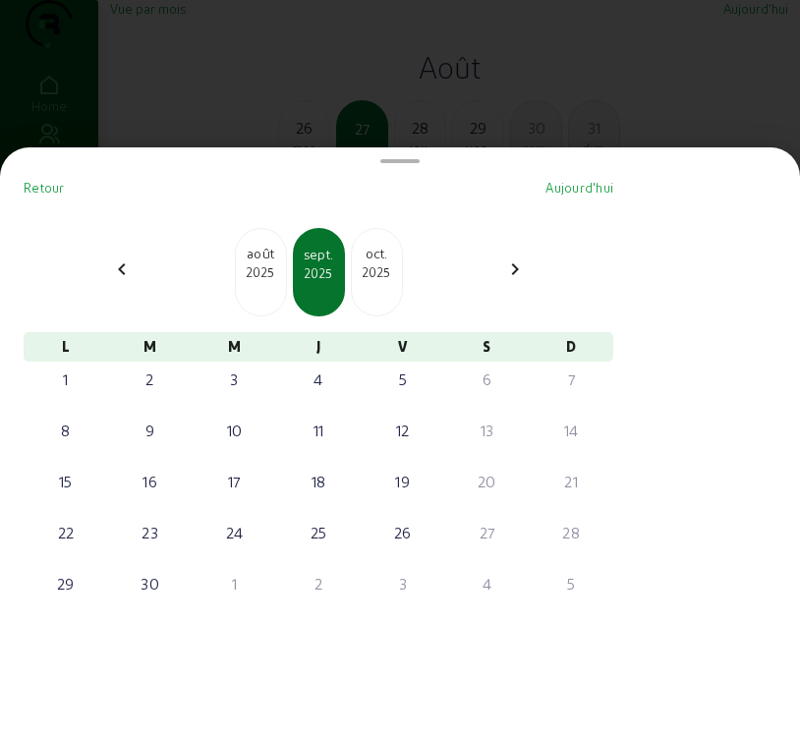
click at [389, 281] on div "2025" at bounding box center [377, 272] width 50 height 18
click at [279, 274] on div "2025" at bounding box center [261, 272] width 50 height 18
